Goal: Information Seeking & Learning: Compare options

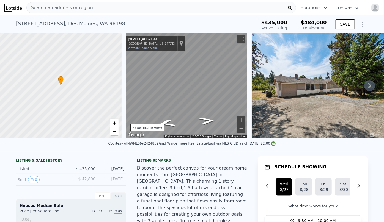
click at [43, 8] on span "Search an address or region" at bounding box center [60, 7] width 66 height 7
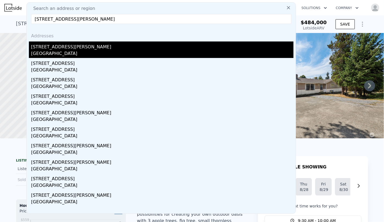
type input "[STREET_ADDRESS][PERSON_NAME]"
click at [59, 45] on div "[STREET_ADDRESS][PERSON_NAME]" at bounding box center [162, 46] width 262 height 9
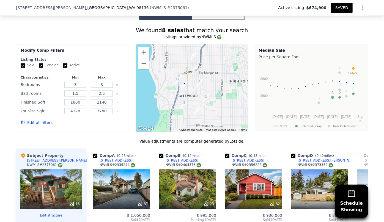
scroll to position [548, 0]
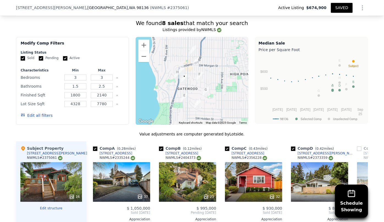
click at [41, 113] on button "Edit all filters" at bounding box center [37, 115] width 32 height 5
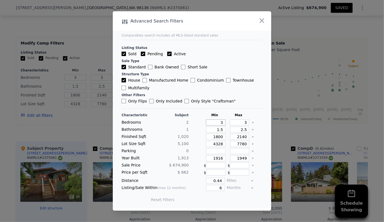
drag, startPoint x: 221, startPoint y: 123, endPoint x: 211, endPoint y: 122, distance: 9.9
click at [211, 122] on input "3" at bounding box center [216, 123] width 20 height 6
type input "2"
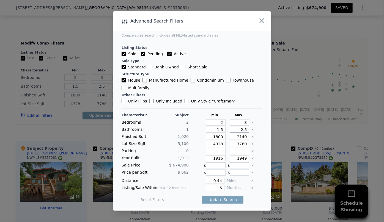
drag, startPoint x: 244, startPoint y: 131, endPoint x: 239, endPoint y: 131, distance: 5.5
click at [239, 131] on input "2.5" at bounding box center [240, 130] width 20 height 6
drag, startPoint x: 222, startPoint y: 129, endPoint x: 210, endPoint y: 129, distance: 11.8
click at [210, 129] on input "1.5" at bounding box center [216, 130] width 20 height 6
type input "1"
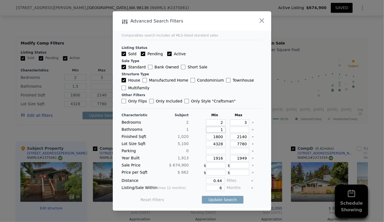
type input "1"
click at [221, 137] on input "1800" at bounding box center [216, 137] width 20 height 6
type input "180"
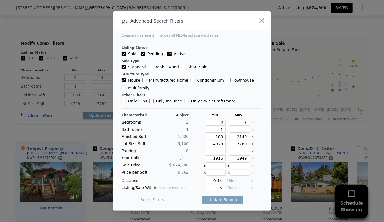
type input "18"
type input "1"
type input "15"
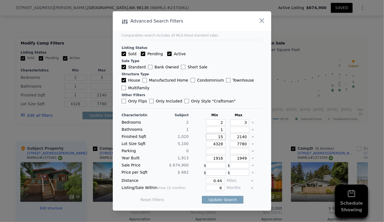
type input "15"
type input "150"
type input "1500"
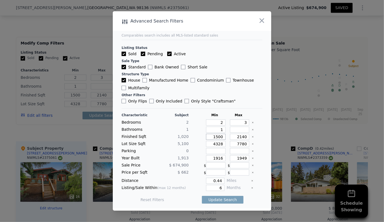
type input "1500"
click at [244, 137] on input "2140" at bounding box center [240, 137] width 20 height 6
type input "214"
type input "21"
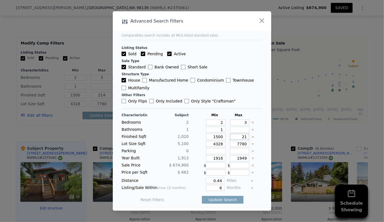
type input "21"
type input "2"
type input "20"
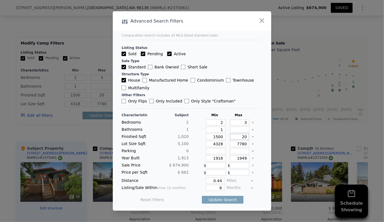
type input "200"
type input "2000"
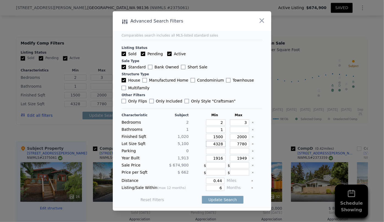
drag, startPoint x: 219, startPoint y: 143, endPoint x: 194, endPoint y: 141, distance: 25.6
click at [194, 141] on div "Lot Size Sqft 5,100 4328 7780" at bounding box center [192, 144] width 141 height 6
drag, startPoint x: 221, startPoint y: 158, endPoint x: 194, endPoint y: 157, distance: 26.4
click at [194, 157] on div "Year Built 1,913 1916 1949" at bounding box center [192, 158] width 141 height 6
click at [241, 160] on input "1949" at bounding box center [240, 158] width 20 height 6
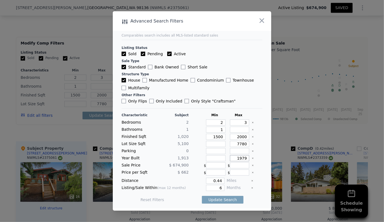
type input "1979"
click at [220, 183] on input "0.44" at bounding box center [215, 181] width 18 height 6
type input "0.5"
click at [222, 195] on div "Update Search" at bounding box center [223, 199] width 42 height 15
click at [222, 200] on button "Update Search" at bounding box center [223, 200] width 42 height 8
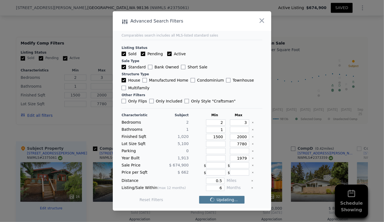
checkbox input "false"
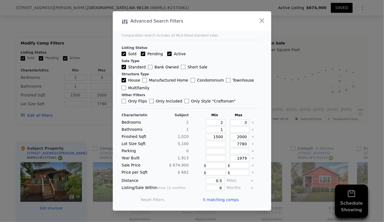
click at [222, 200] on span "5 matching comps" at bounding box center [221, 199] width 36 height 5
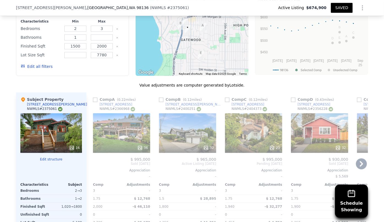
scroll to position [598, 0]
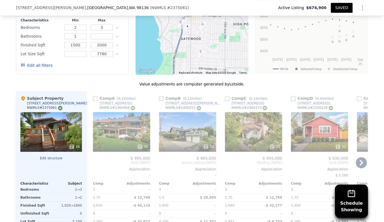
click at [291, 96] on input "checkbox" at bounding box center [293, 98] width 4 height 4
checkbox input "true"
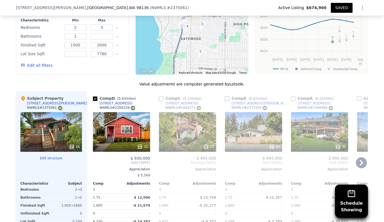
click at [225, 96] on input "checkbox" at bounding box center [227, 98] width 4 height 4
checkbox input "true"
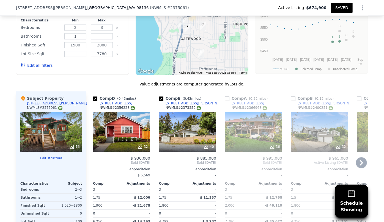
click at [357, 157] on icon at bounding box center [361, 162] width 11 height 11
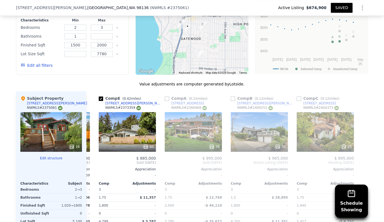
scroll to position [0, 61]
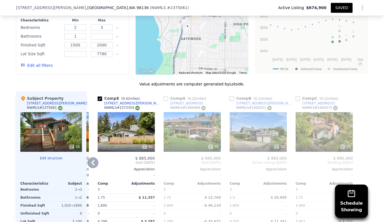
click at [324, 112] on div "23" at bounding box center [324, 132] width 57 height 40
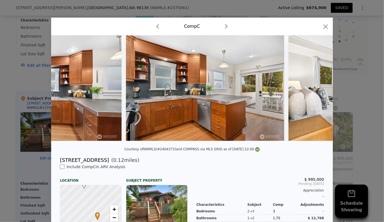
scroll to position [0, 1792]
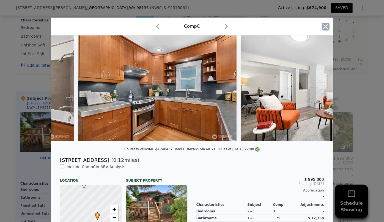
click at [326, 30] on icon "button" at bounding box center [326, 27] width 8 height 8
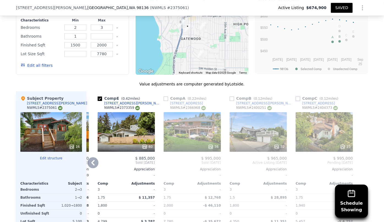
click at [296, 96] on input "checkbox" at bounding box center [298, 98] width 4 height 4
checkbox input "true"
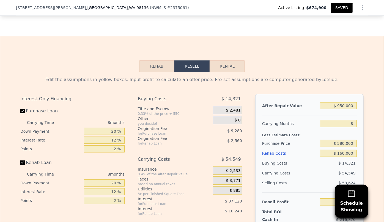
scroll to position [872, 0]
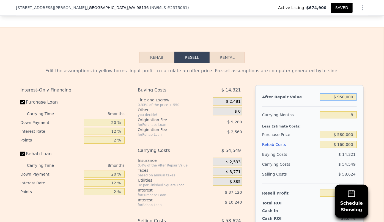
click at [342, 93] on input "$ 950,000" at bounding box center [338, 96] width 37 height 7
type input "$ 90,000"
type input "-$ 722,629"
type input "$ 930,000"
type input "$ 63,782"
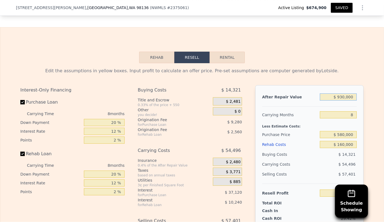
type input "$ 930,000"
click at [345, 110] on div "8" at bounding box center [338, 115] width 37 height 10
click at [279, 140] on div "Rehab Costs" at bounding box center [290, 145] width 56 height 10
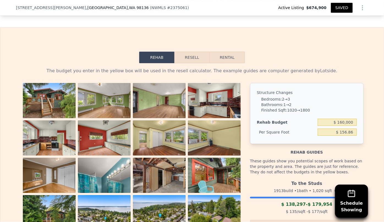
click at [195, 52] on button "Resell" at bounding box center [191, 58] width 35 height 12
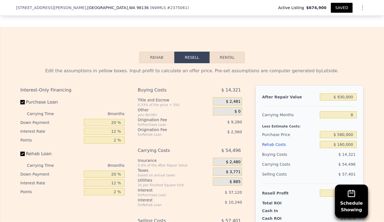
scroll to position [898, 0]
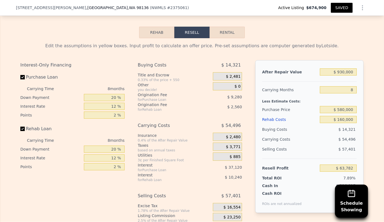
click at [338, 12] on button "SAVED" at bounding box center [342, 8] width 22 height 10
click at [336, 7] on button "SAVED" at bounding box center [342, 8] width 22 height 10
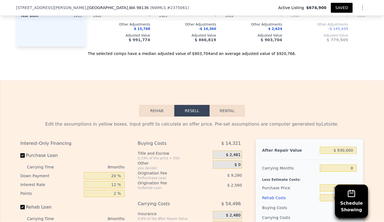
scroll to position [748, 0]
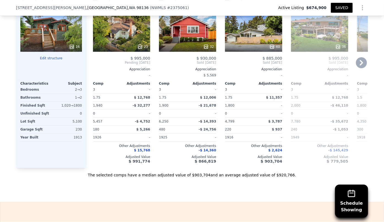
type input "3"
type input "1.5"
type input "1.75"
type input "1800"
type input "4350"
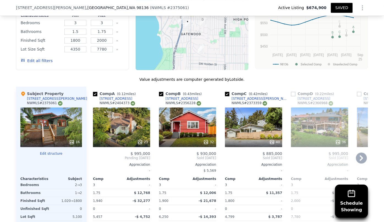
scroll to position [598, 0]
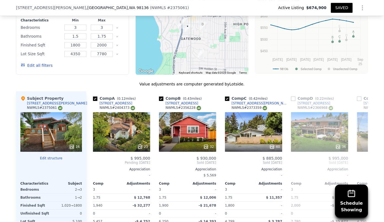
click at [338, 10] on button "SAVED" at bounding box center [342, 8] width 22 height 10
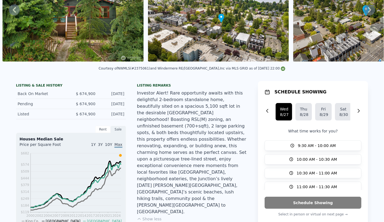
scroll to position [2, 0]
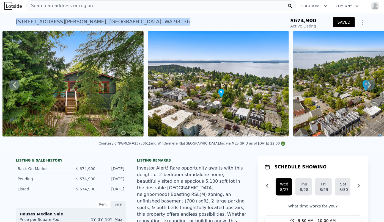
drag, startPoint x: 15, startPoint y: 21, endPoint x: 105, endPoint y: 20, distance: 89.6
click at [105, 20] on div "[STREET_ADDRESS][PERSON_NAME] Active at $674,900" at bounding box center [145, 23] width 259 height 15
copy div "[STREET_ADDRESS][PERSON_NAME]"
click at [338, 19] on button "SAVED" at bounding box center [344, 22] width 22 height 10
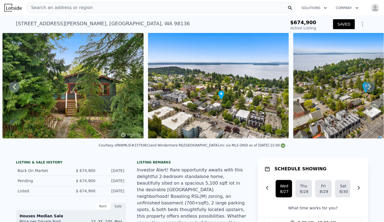
scroll to position [0, 0]
click at [371, 8] on img "button" at bounding box center [375, 7] width 9 height 9
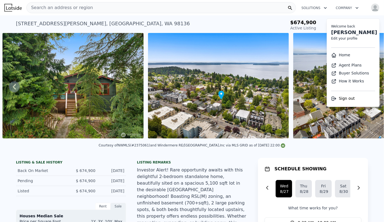
click at [337, 55] on link "Home" at bounding box center [340, 55] width 19 height 4
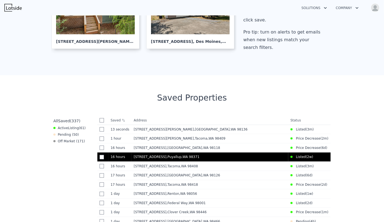
scroll to position [150, 0]
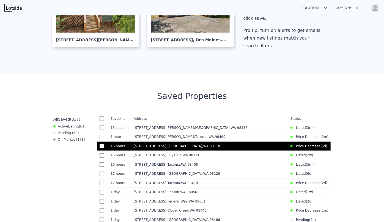
click at [201, 150] on td "[STREET_ADDRESS]" at bounding box center [209, 146] width 157 height 9
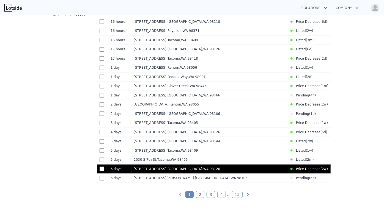
scroll to position [275, 0]
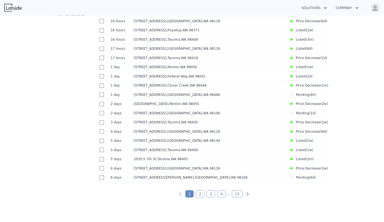
click at [201, 198] on link "2" at bounding box center [200, 193] width 9 height 7
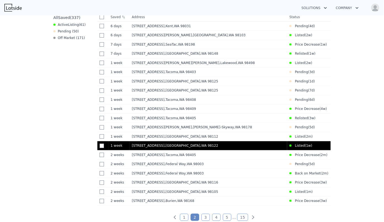
scroll to position [260, 0]
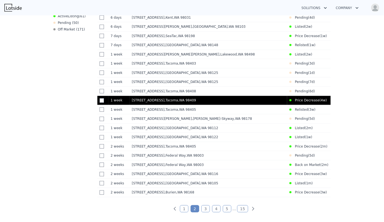
click at [180, 105] on td "[STREET_ADDRESS]" at bounding box center [208, 100] width 158 height 9
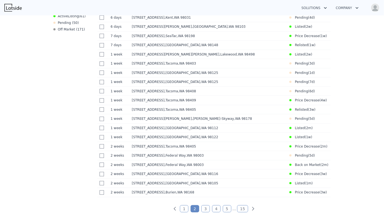
click at [186, 212] on link "1" at bounding box center [184, 208] width 9 height 7
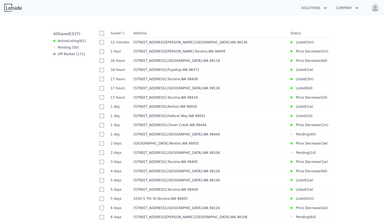
scroll to position [210, 0]
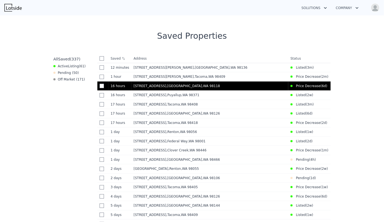
click at [202, 85] on span ", WA 98118" at bounding box center [211, 86] width 18 height 4
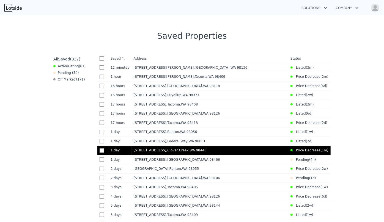
click at [173, 152] on span ", [GEOGRAPHIC_DATA]" at bounding box center [187, 150] width 42 height 4
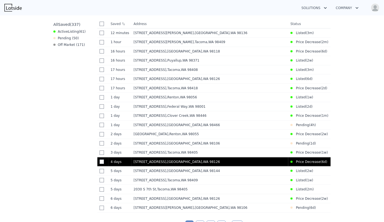
scroll to position [260, 0]
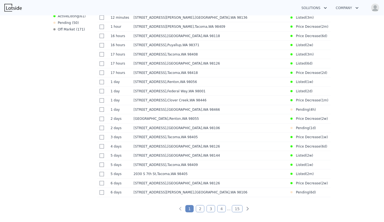
click at [209, 212] on link "3" at bounding box center [210, 208] width 9 height 7
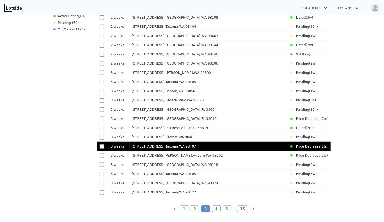
click at [197, 149] on div "[STREET_ADDRESS]" at bounding box center [209, 146] width 154 height 4
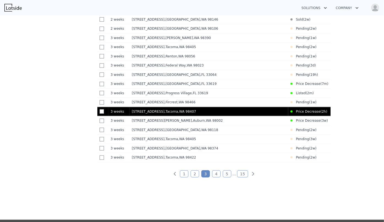
scroll to position [310, 0]
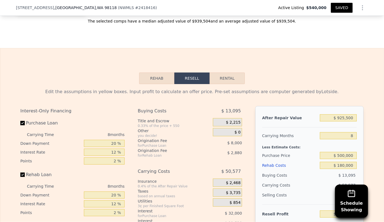
scroll to position [923, 0]
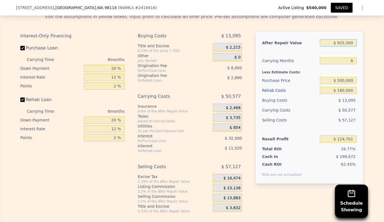
click at [343, 46] on input "$ 925,500" at bounding box center [338, 42] width 37 height 7
type input "$ 95,500"
type input "-$ 652,348"
type input "$ 915,500"
type input "$ 115,339"
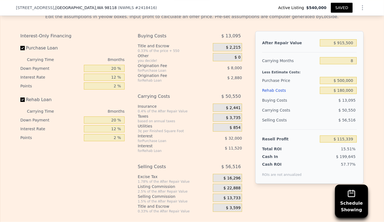
click at [331, 79] on div "$ 500,000" at bounding box center [338, 81] width 37 height 10
click at [341, 46] on input "$ 915,500" at bounding box center [338, 42] width 37 height 7
type input "$ 95,500"
type input "-$ 652,348"
type input "$ 905,500"
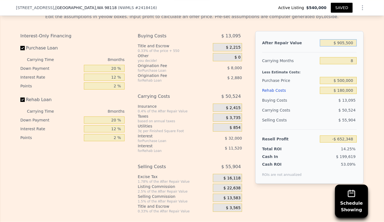
type input "$ 105,977"
type input "$ 905,500"
click at [305, 134] on div "Resell Profit $ 105,977" at bounding box center [309, 136] width 95 height 15
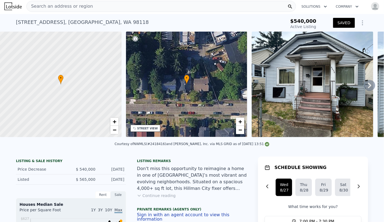
scroll to position [0, 0]
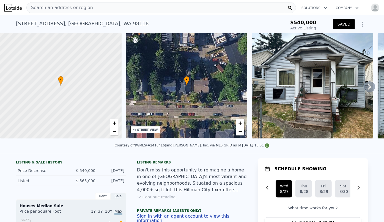
click at [107, 10] on div "Search an address or region" at bounding box center [160, 7] width 269 height 11
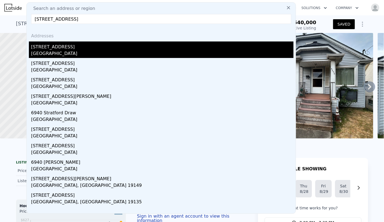
type input "6940 35th st w"
click at [112, 49] on div "[STREET_ADDRESS]" at bounding box center [162, 46] width 262 height 9
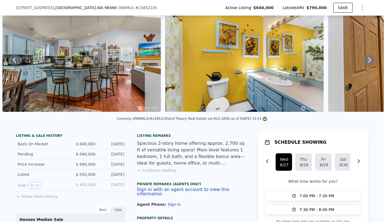
click at [316, 114] on div at bounding box center [244, 59] width 163 height 107
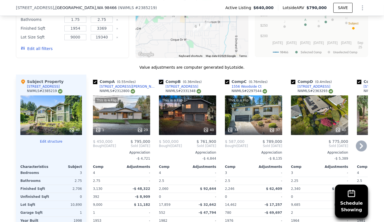
click at [159, 82] on input "checkbox" at bounding box center [161, 82] width 4 height 4
checkbox input "false"
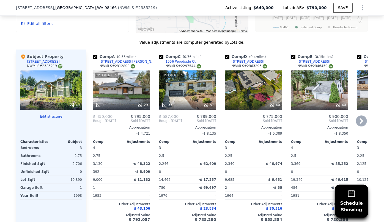
click at [291, 56] on input "checkbox" at bounding box center [293, 57] width 4 height 4
checkbox input "false"
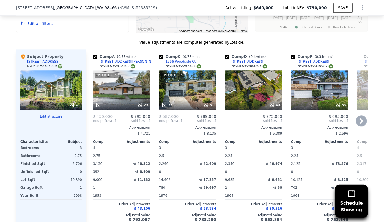
click at [226, 55] on input "checkbox" at bounding box center [227, 57] width 4 height 4
checkbox input "false"
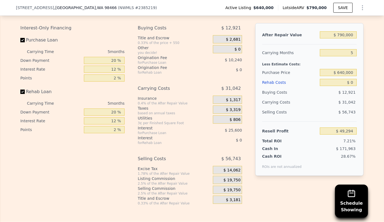
scroll to position [973, 0]
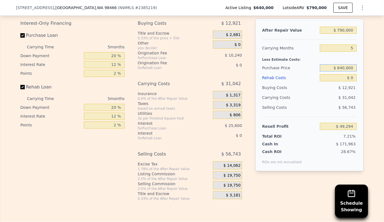
click at [344, 71] on input "$ 640,000" at bounding box center [338, 67] width 37 height 7
type input "$ 600,000"
click at [342, 83] on div "$ 0" at bounding box center [338, 78] width 37 height 10
type input "$ 91,667"
click at [349, 80] on input "$ 0" at bounding box center [338, 77] width 37 height 7
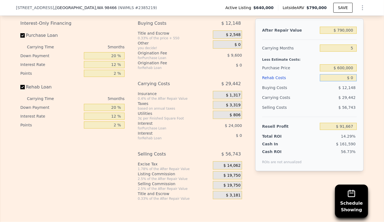
type input "$ 50"
type input "$ 91,616"
type input "$ 5,000"
type input "$ 86,387"
type input "$ 50,000"
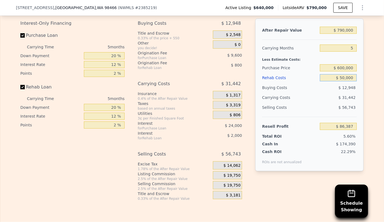
type input "$ 38,867"
type input "$ 50,000"
click at [346, 90] on span "$ 12,948" at bounding box center [346, 87] width 17 height 4
click at [231, 188] on span "$ 19,750" at bounding box center [231, 185] width 17 height 5
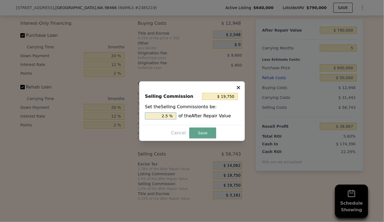
click at [165, 115] on input "2.5 %" at bounding box center [160, 115] width 31 height 7
type input "$ 3,950"
type input ".5 %"
type input "$ 11,850"
type input "1.5 %"
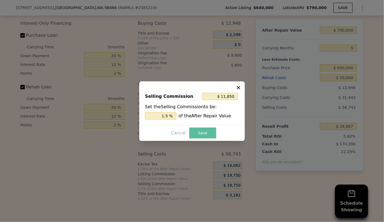
click at [209, 131] on button "Save" at bounding box center [202, 133] width 27 height 11
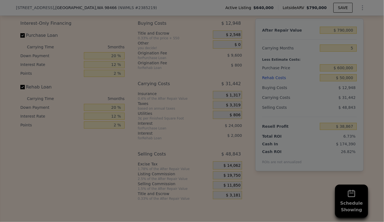
type input "$ 46,767"
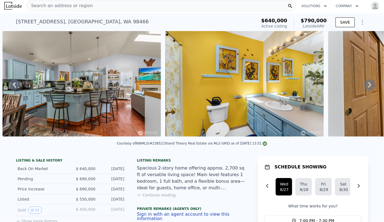
scroll to position [0, 0]
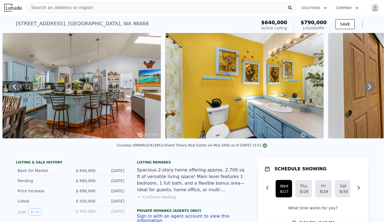
click at [46, 8] on span "Search an address or region" at bounding box center [60, 7] width 66 height 7
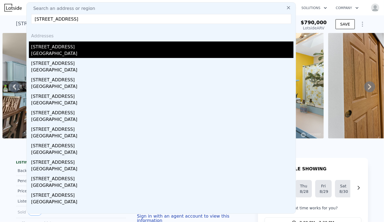
type input "7917 10th Avenue SW, Seattle, WA 98106"
click at [66, 50] on div "Seattle, WA 98106" at bounding box center [162, 54] width 262 height 8
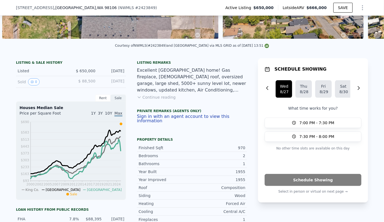
scroll to position [223, 0]
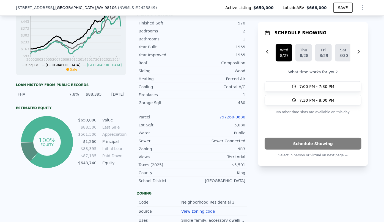
click at [229, 115] on link "797260-0686" at bounding box center [232, 117] width 26 height 4
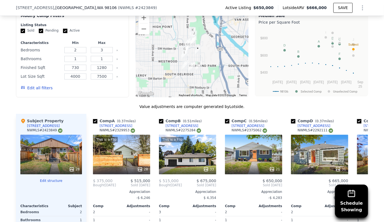
scroll to position [623, 0]
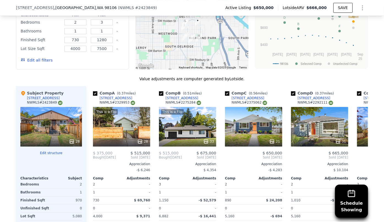
click at [38, 62] on button "Edit all filters" at bounding box center [37, 59] width 32 height 5
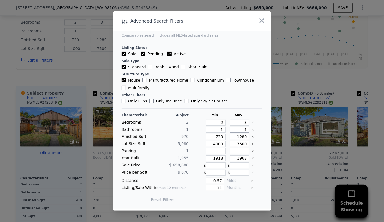
drag, startPoint x: 244, startPoint y: 131, endPoint x: 241, endPoint y: 130, distance: 3.1
click at [242, 131] on input "1" at bounding box center [240, 130] width 20 height 6
drag, startPoint x: 219, startPoint y: 137, endPoint x: 209, endPoint y: 137, distance: 10.4
click at [209, 137] on input "730" at bounding box center [216, 137] width 20 height 6
drag, startPoint x: 220, startPoint y: 144, endPoint x: 194, endPoint y: 145, distance: 26.2
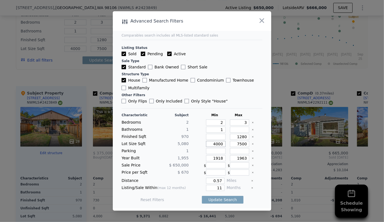
click at [195, 145] on div "Lot Size Sqft 5,080 4000 7500" at bounding box center [192, 144] width 141 height 6
drag, startPoint x: 220, startPoint y: 158, endPoint x: 197, endPoint y: 159, distance: 22.6
click at [197, 159] on div "Year Built 1,955 1918 1963" at bounding box center [192, 158] width 141 height 6
click at [242, 158] on input "1963" at bounding box center [240, 158] width 20 height 6
type input "1983"
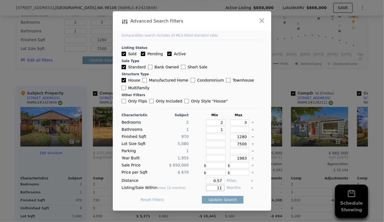
drag, startPoint x: 220, startPoint y: 187, endPoint x: 203, endPoint y: 188, distance: 16.8
click at [206, 188] on input "11" at bounding box center [215, 188] width 18 height 6
type input "6"
click at [210, 198] on button "Update Search" at bounding box center [223, 200] width 42 height 8
checkbox input "false"
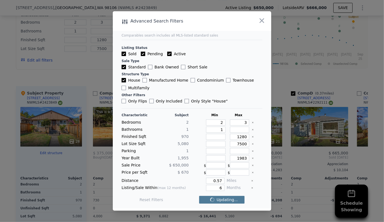
checkbox input "false"
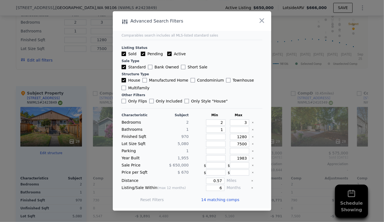
click at [210, 198] on span "14 matching comps" at bounding box center [220, 199] width 38 height 5
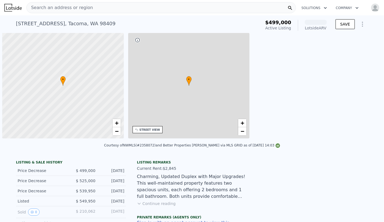
scroll to position [0, 2]
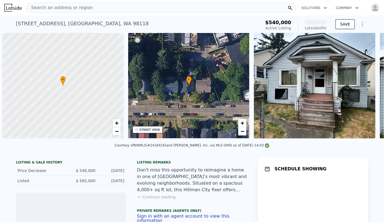
scroll to position [0, 2]
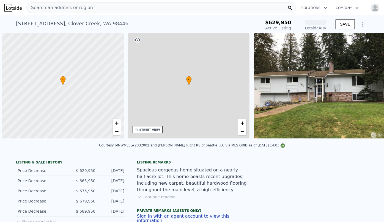
scroll to position [0, 2]
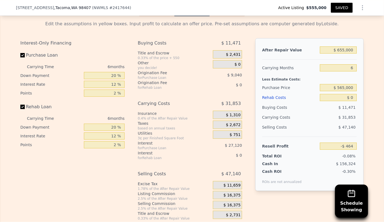
scroll to position [923, 0]
